Goal: Transaction & Acquisition: Register for event/course

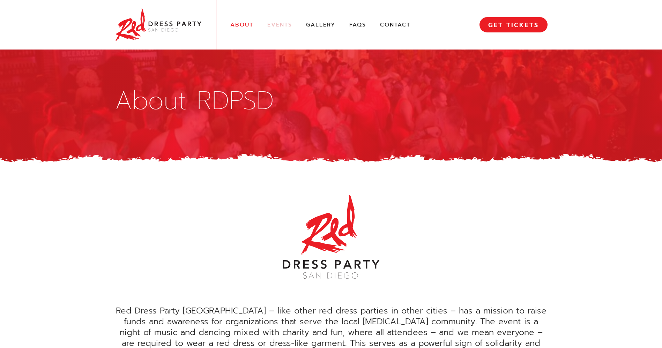
click at [281, 25] on link "Events" at bounding box center [279, 24] width 25 height 7
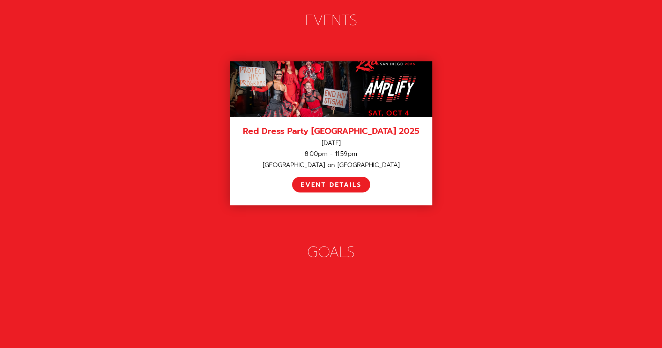
scroll to position [980, 0]
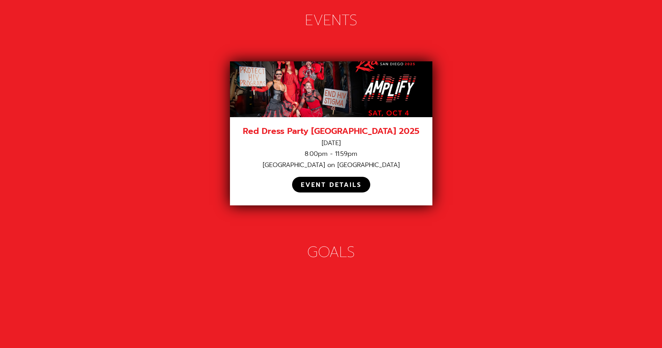
click at [342, 181] on div "EVENT DETAILS" at bounding box center [331, 185] width 61 height 8
